Goal: Information Seeking & Learning: Learn about a topic

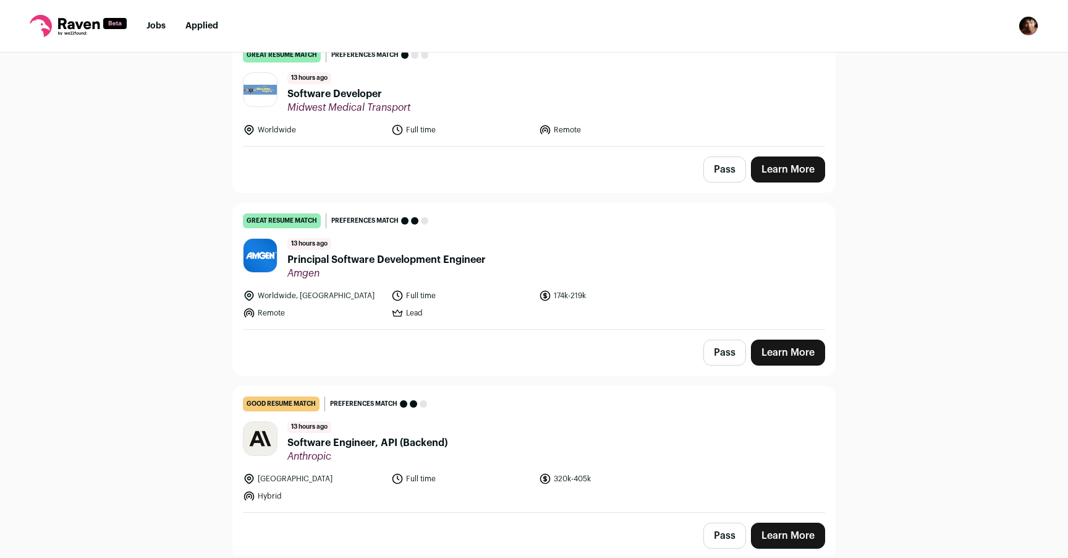
scroll to position [148, 0]
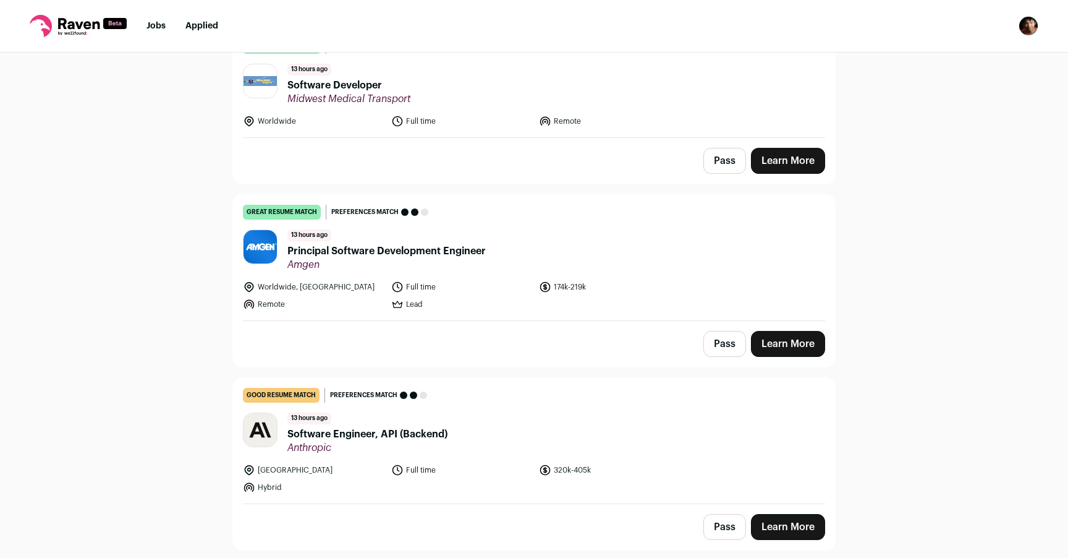
click at [208, 317] on div "Top job picks for you 150 results Hide jobs missing dealbreakers? [DATE] great …" at bounding box center [534, 304] width 1068 height 503
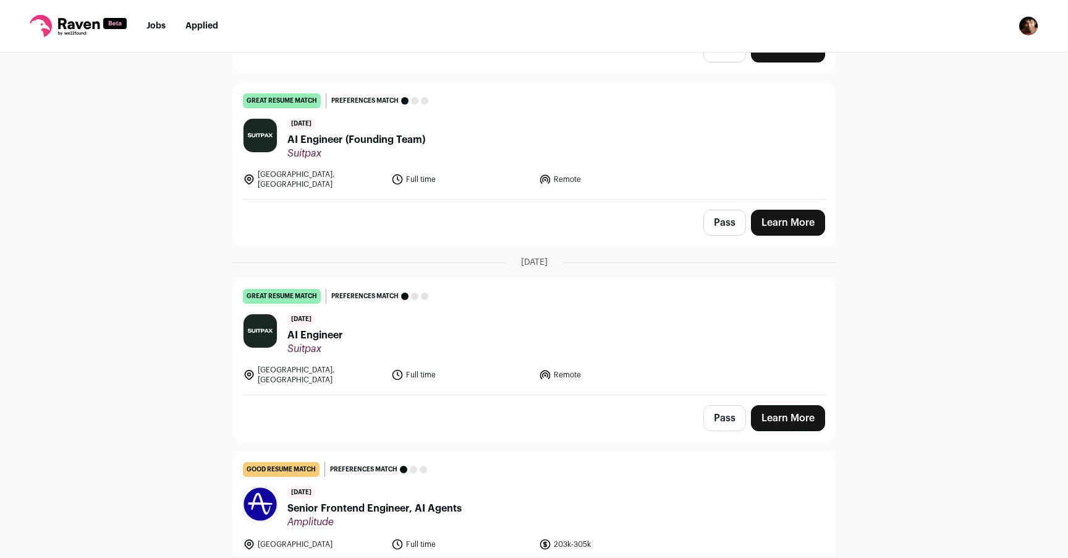
scroll to position [1181, 0]
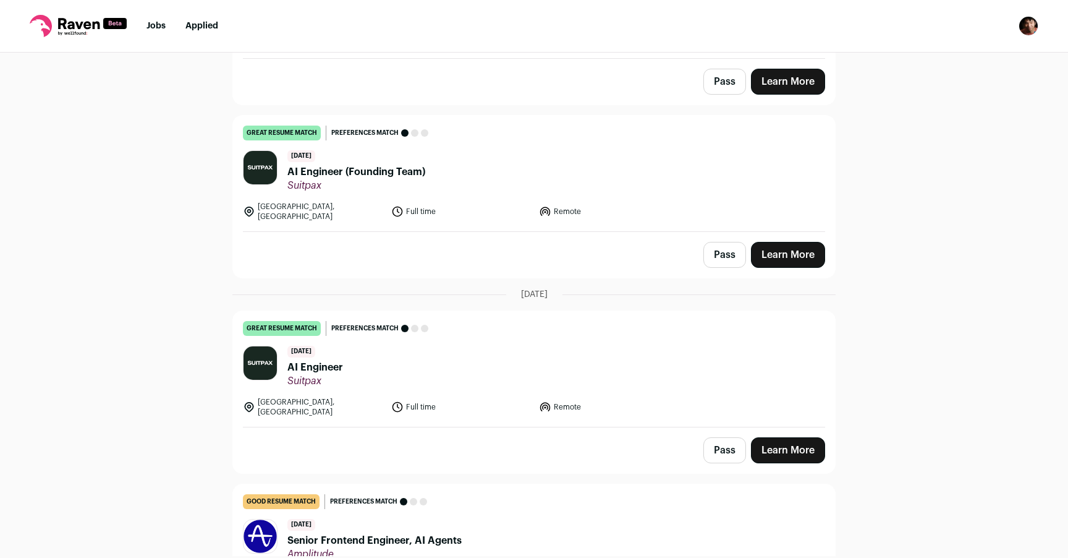
click at [504, 184] on link "great resume match You meet the must-have requirements, the nice-to-have requir…" at bounding box center [534, 174] width 602 height 116
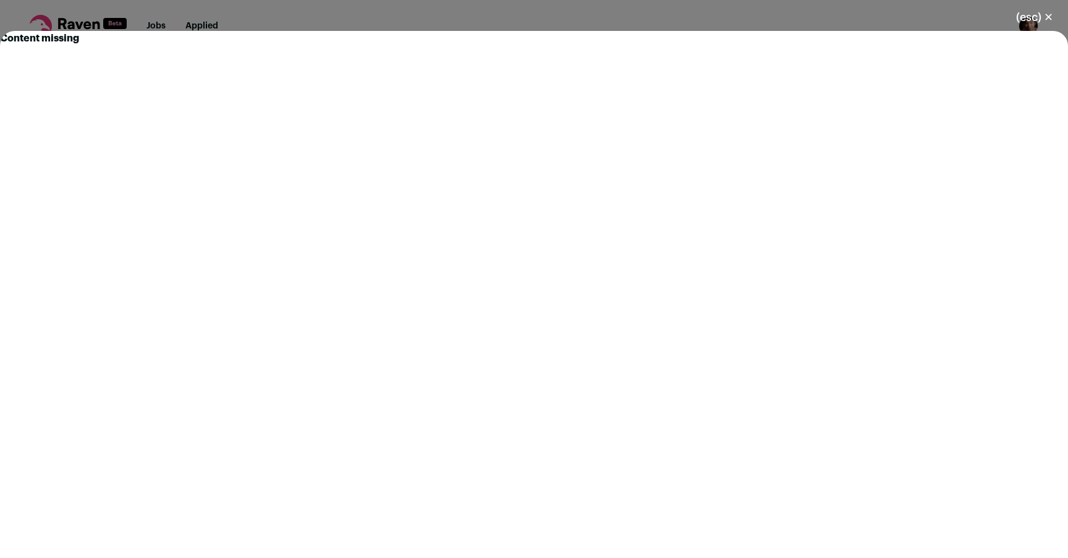
click at [537, 15] on div "(esc) ✕ Content missing" at bounding box center [534, 279] width 1068 height 558
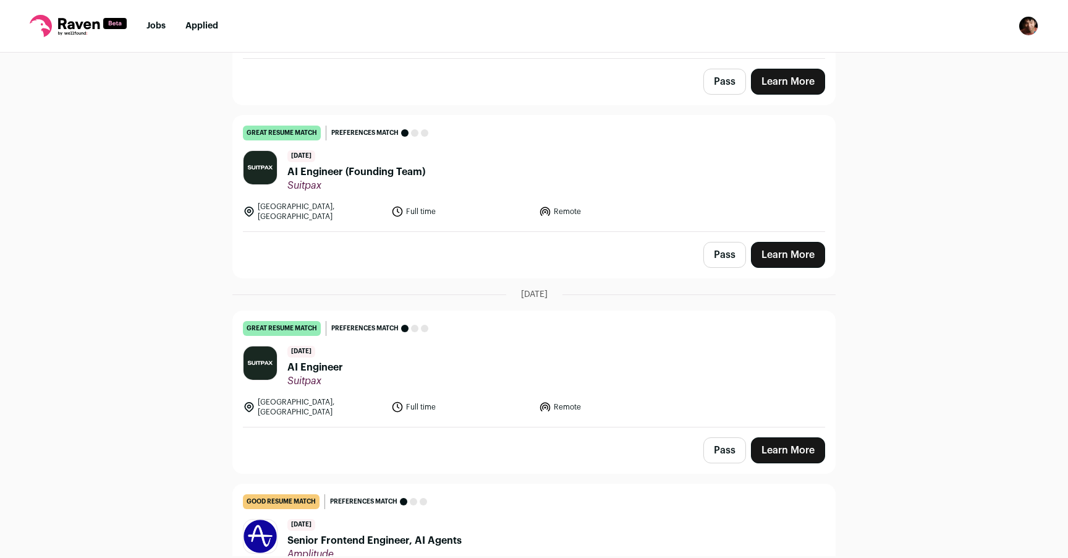
click at [770, 242] on link "Learn More" at bounding box center [788, 255] width 74 height 26
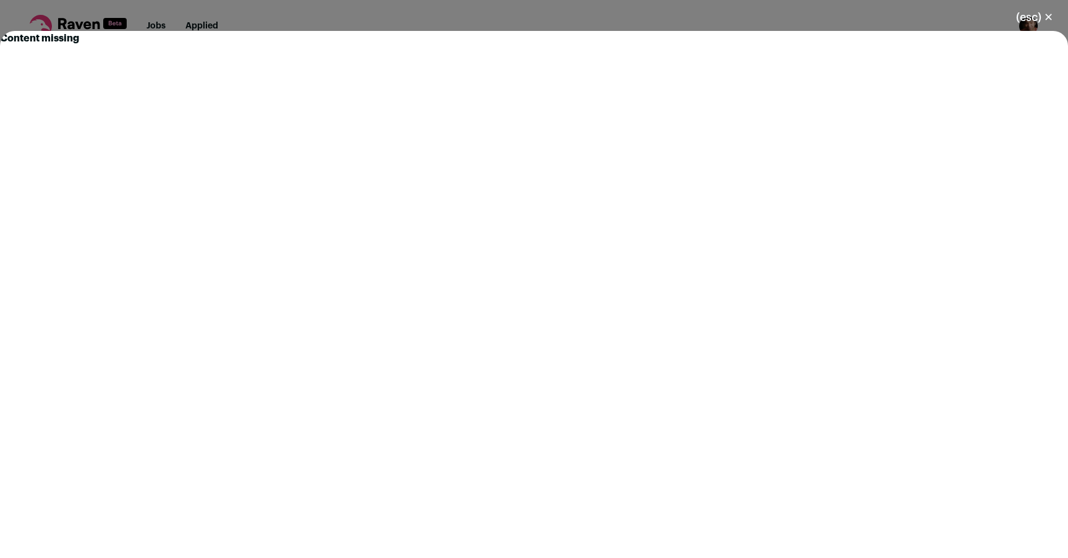
click at [653, 35] on div "Content missing" at bounding box center [534, 294] width 1068 height 527
click at [653, 25] on div "(esc) ✕ Content missing" at bounding box center [534, 279] width 1068 height 558
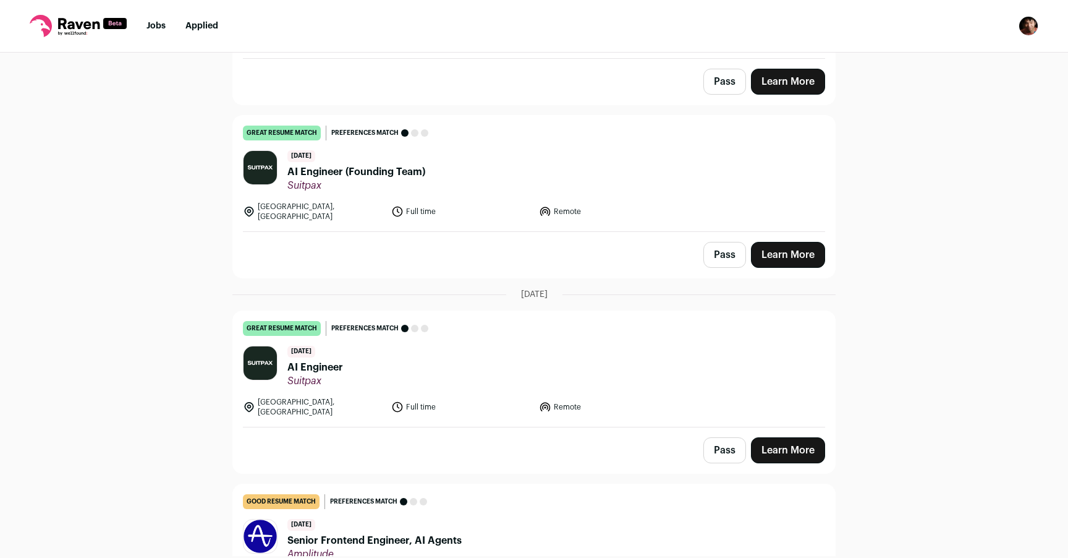
click at [773, 437] on link "Learn More" at bounding box center [788, 450] width 74 height 26
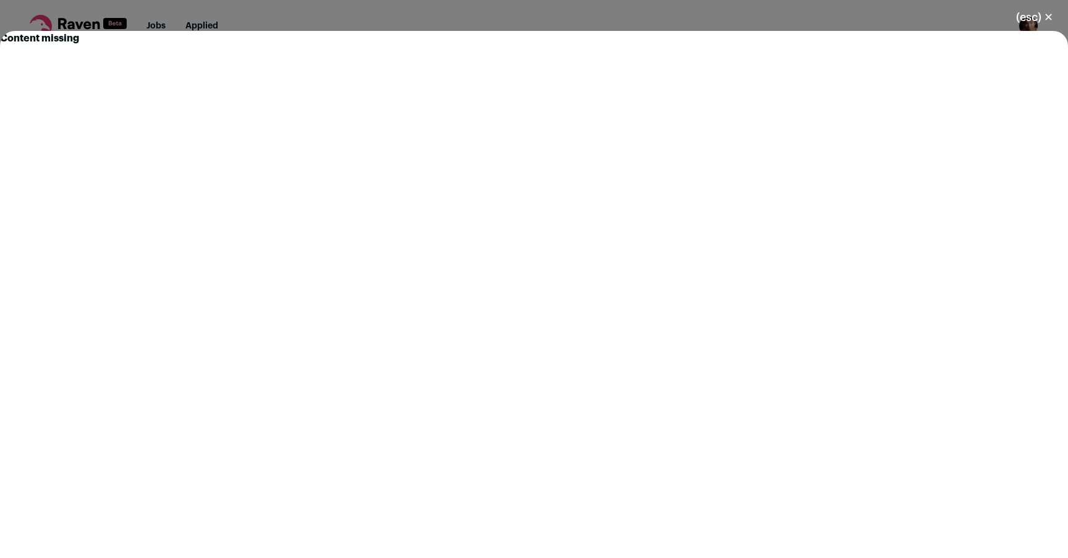
click at [655, 16] on div "(esc) ✕ Content missing" at bounding box center [534, 279] width 1068 height 558
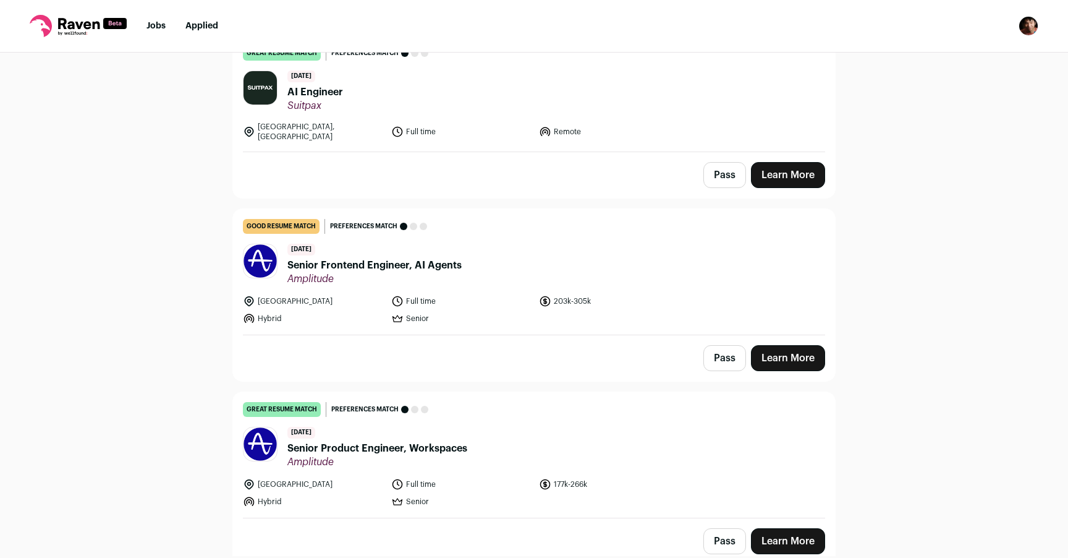
scroll to position [1469, 0]
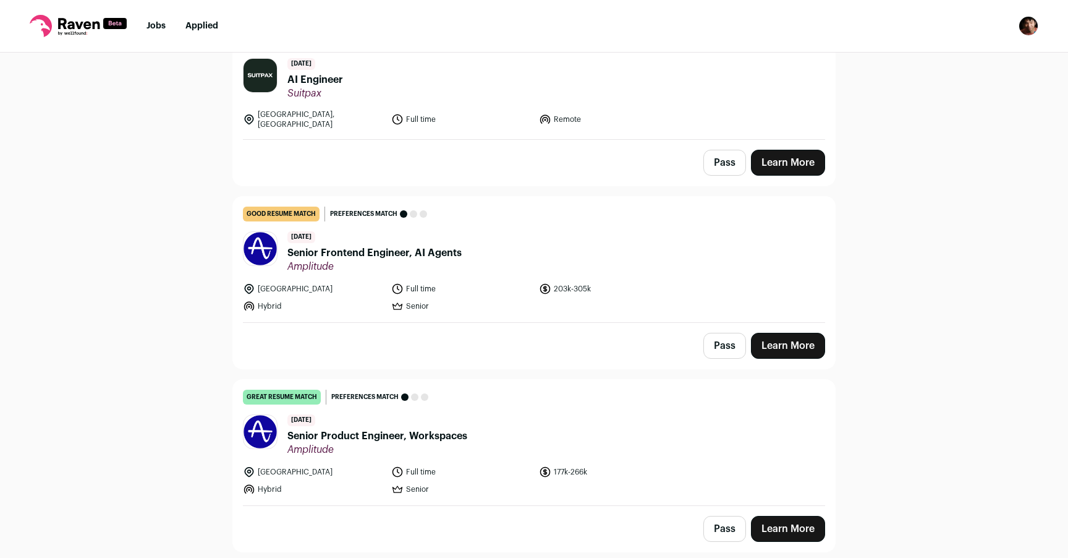
click at [784, 333] on link "Learn More" at bounding box center [788, 346] width 74 height 26
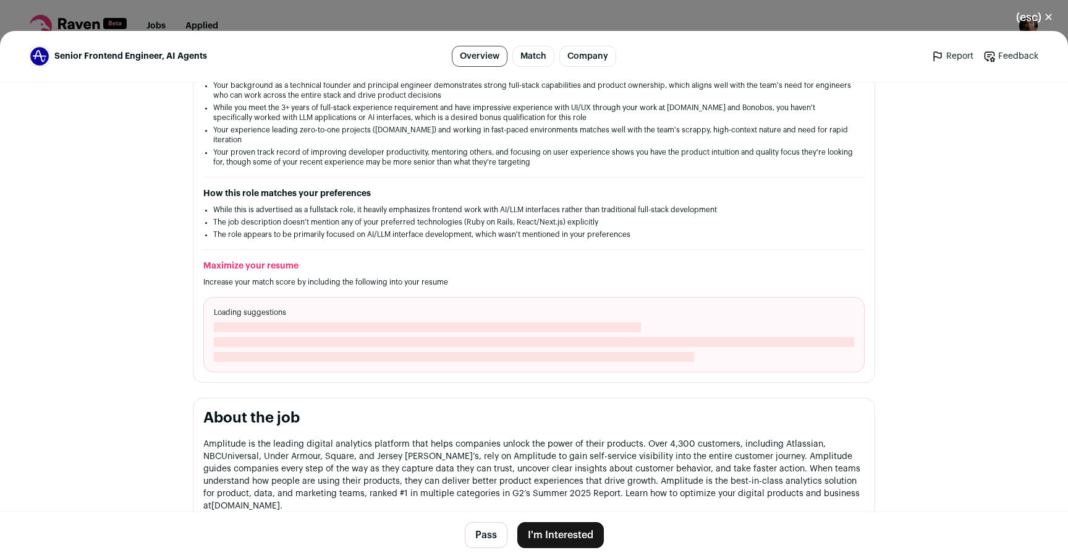
scroll to position [0, 0]
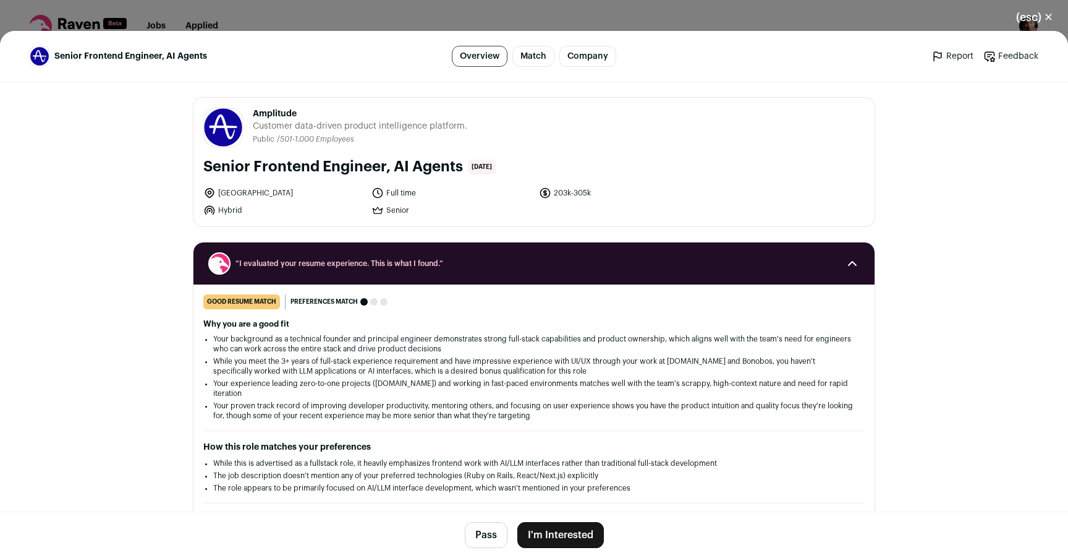
click at [338, 38] on header "Senior Frontend Engineer, AI Agents Overview Match Company Report Feedback Repo…" at bounding box center [534, 56] width 1068 height 51
click at [336, 29] on div "(esc) ✕ Senior Frontend Engineer, AI Agents Overview Match Company Report Feedb…" at bounding box center [534, 279] width 1068 height 558
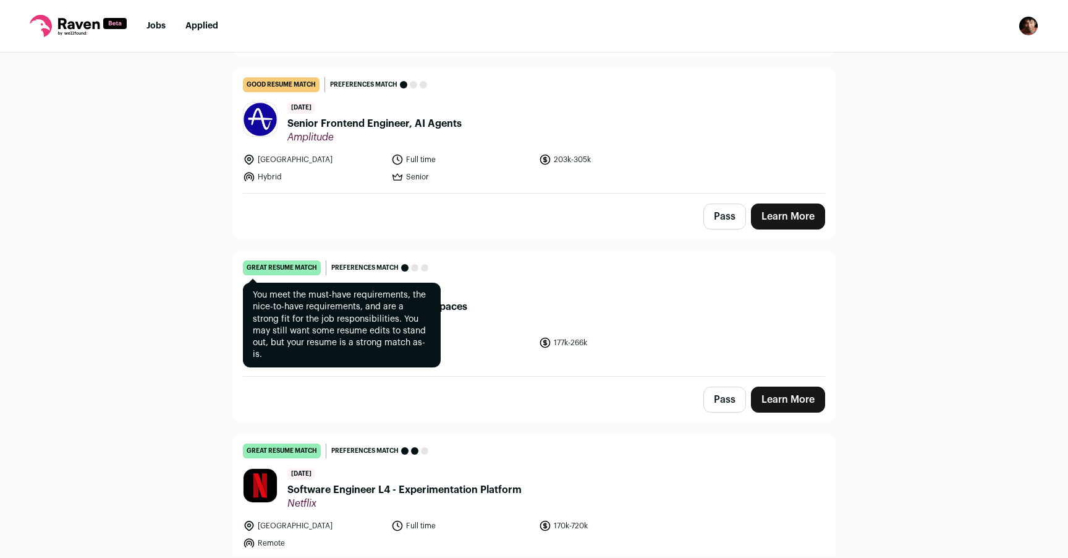
scroll to position [1597, 0]
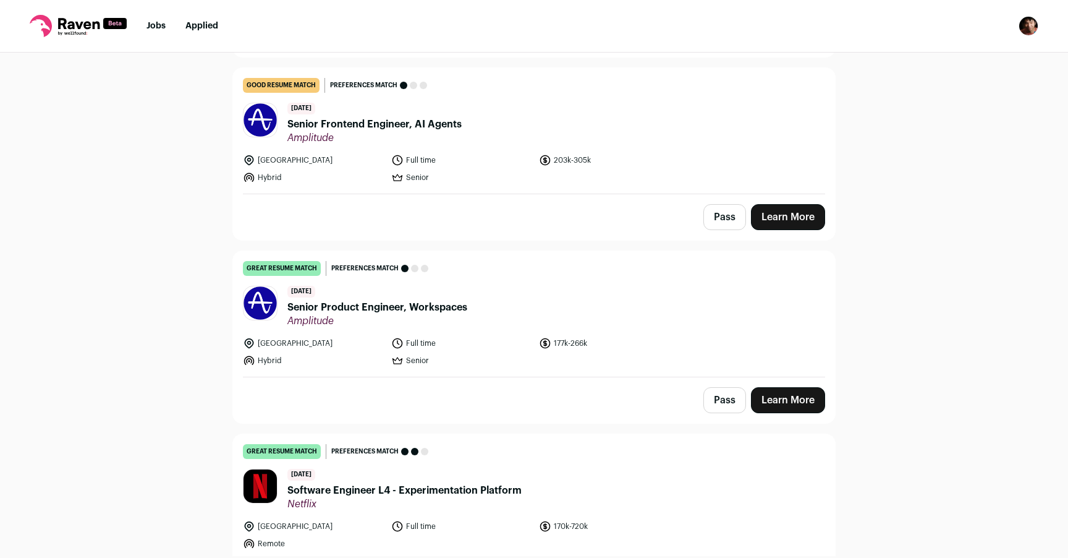
click at [214, 280] on div "Top job picks for you 150 results Hide jobs missing dealbreakers? [DATE] great …" at bounding box center [534, 304] width 1068 height 503
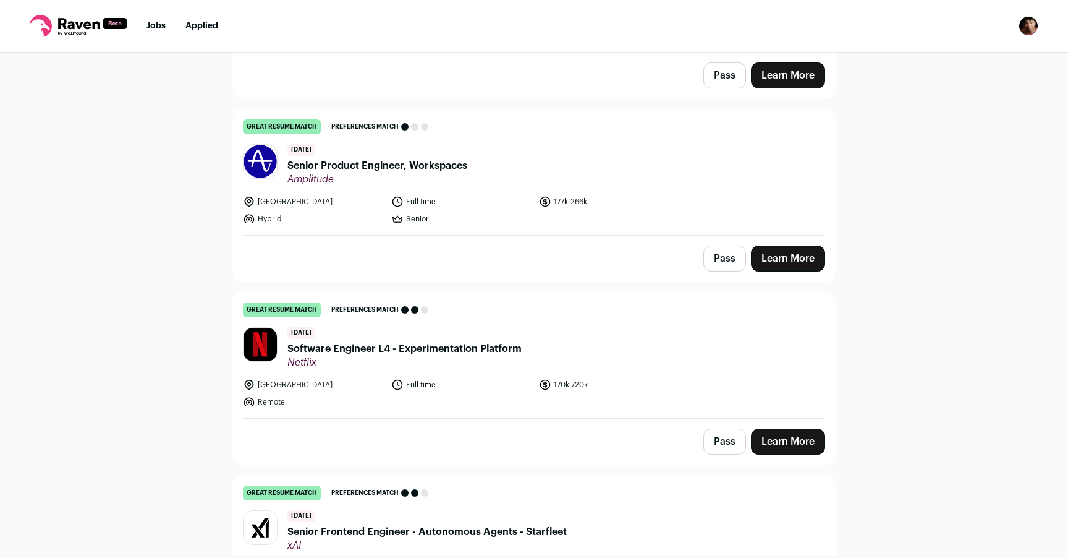
scroll to position [1765, 0]
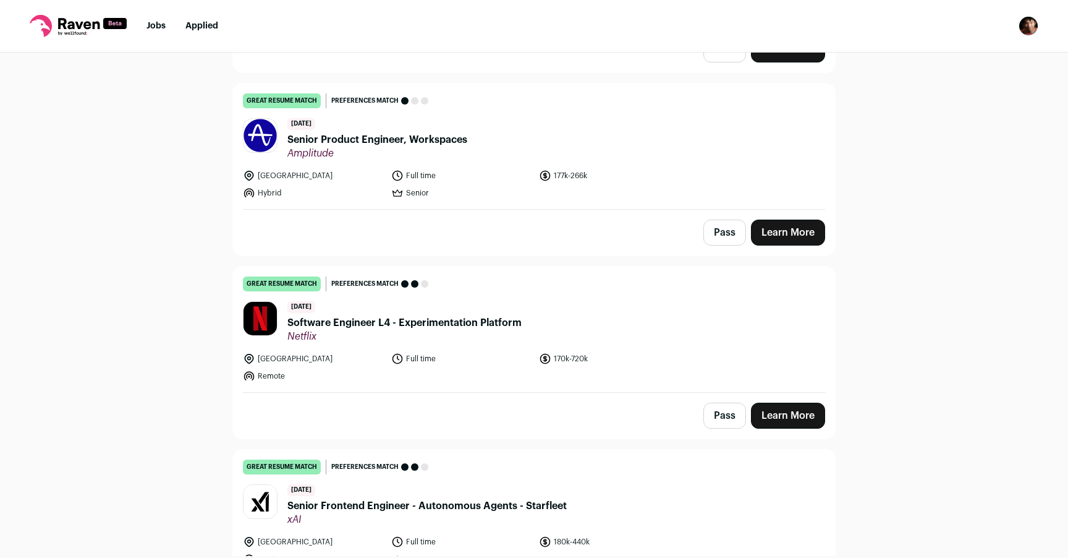
click at [353, 301] on div "[DATE] Software Engineer L4 - Experimentation Platform Netflix" at bounding box center [404, 321] width 234 height 41
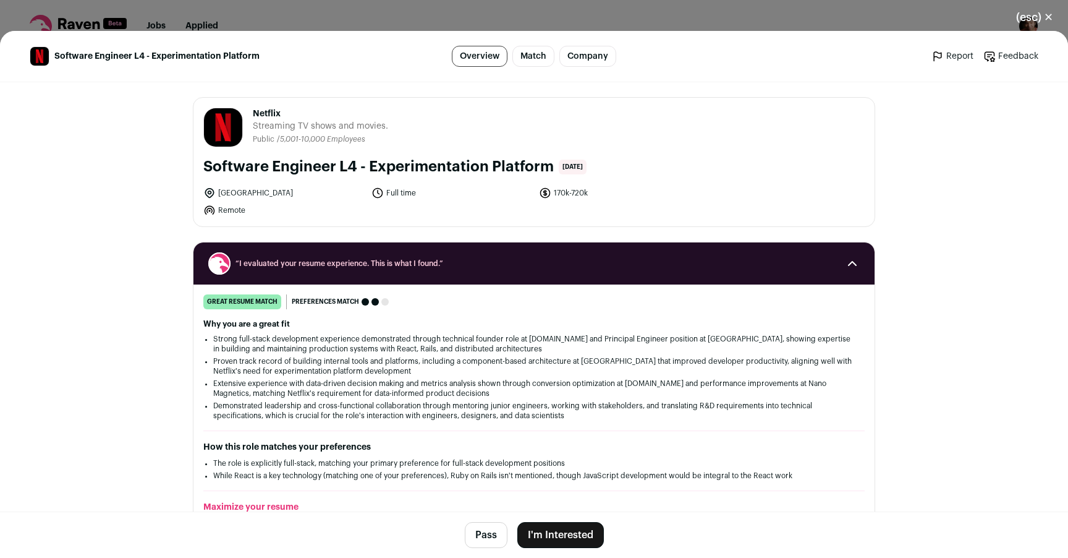
click at [435, 25] on div "(esc) ✕ Software Engineer L4 - Experimentation Platform Overview Match Company …" at bounding box center [534, 279] width 1068 height 558
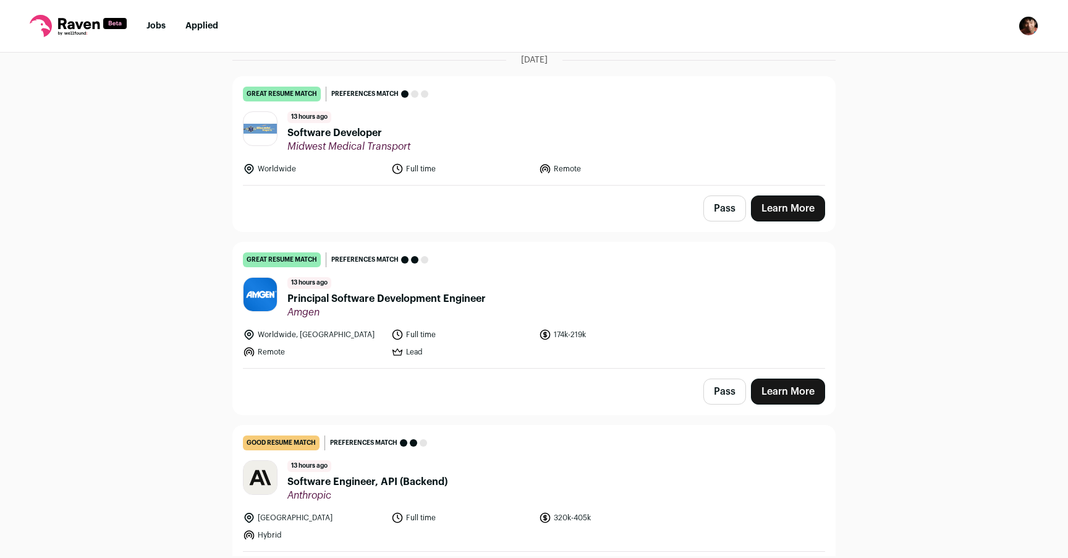
scroll to position [0, 0]
